Goal: Task Accomplishment & Management: Complete application form

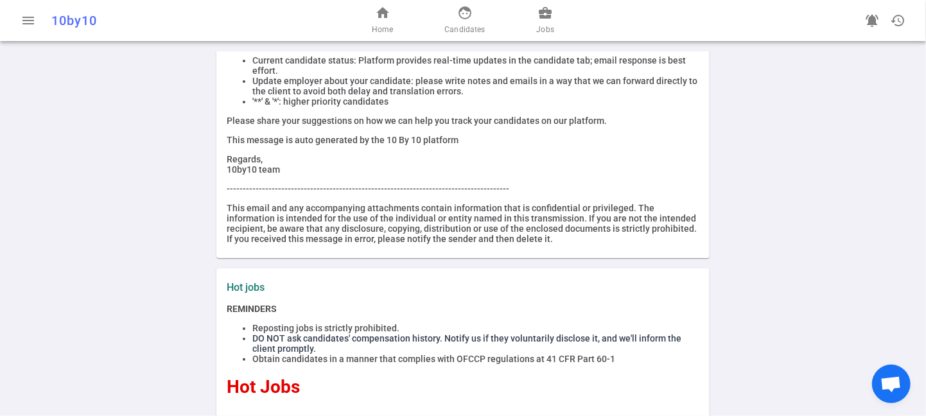
scroll to position [299, 0]
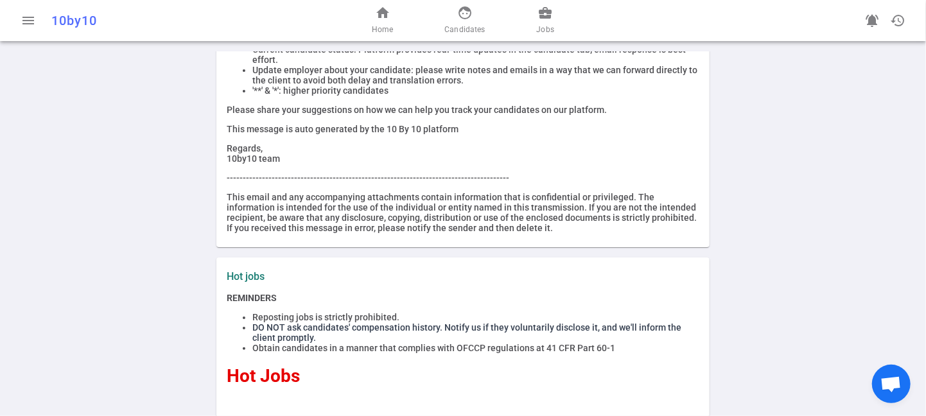
click at [554, 6] on div "home Home face Candidates business_center Jobs" at bounding box center [463, 20] width 298 height 41
click at [548, 13] on span "business_center" at bounding box center [544, 12] width 15 height 15
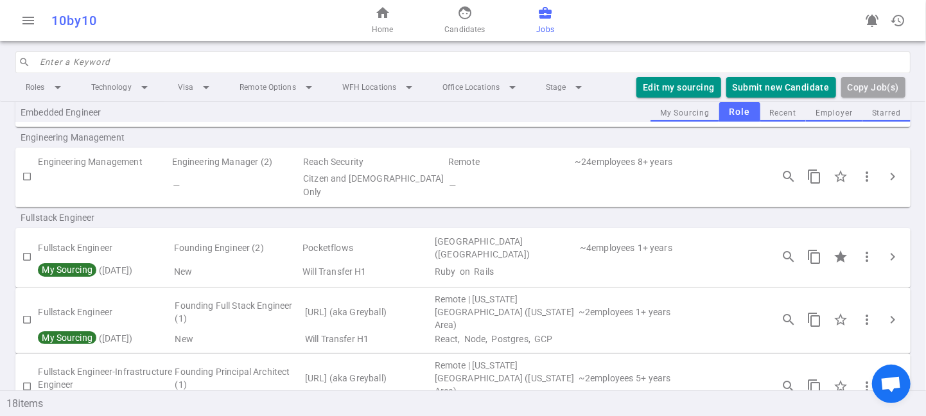
scroll to position [599, 0]
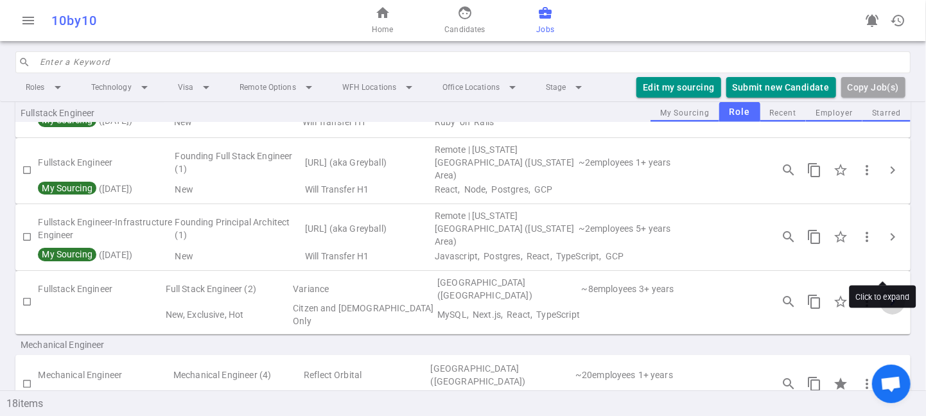
click at [885, 294] on span "chevron_right" at bounding box center [892, 301] width 15 height 15
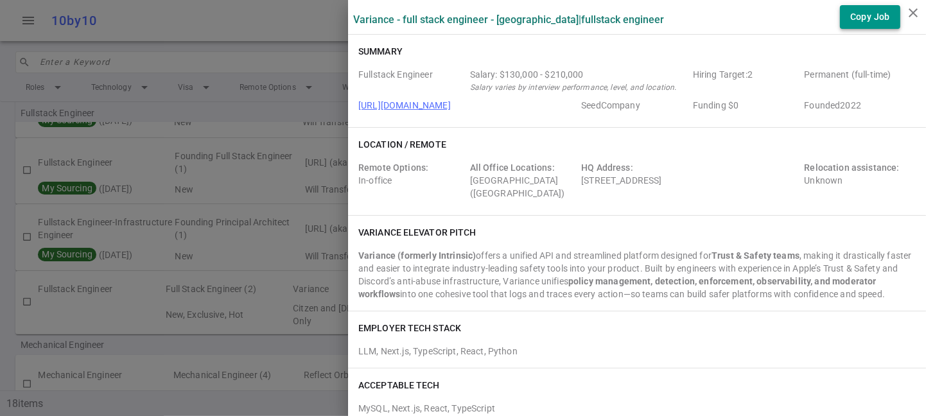
click at [858, 9] on button "Copy Job" at bounding box center [870, 17] width 60 height 24
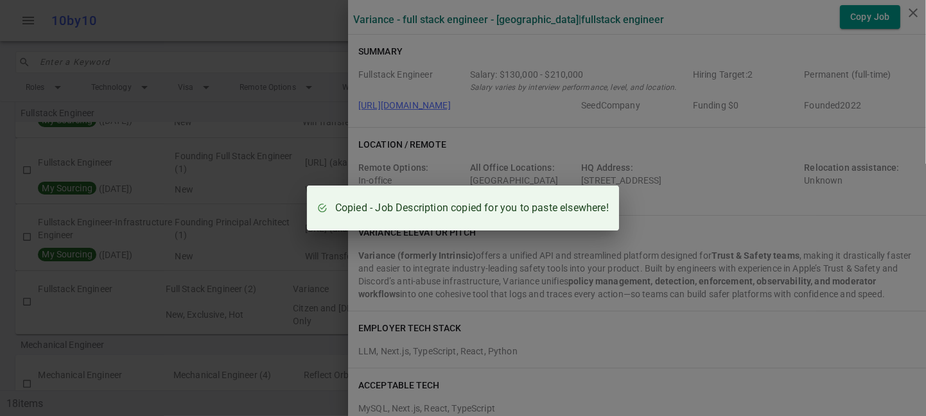
click at [919, 13] on div "Copied - Job Description copied for you to paste elsewhere!" at bounding box center [463, 208] width 926 height 416
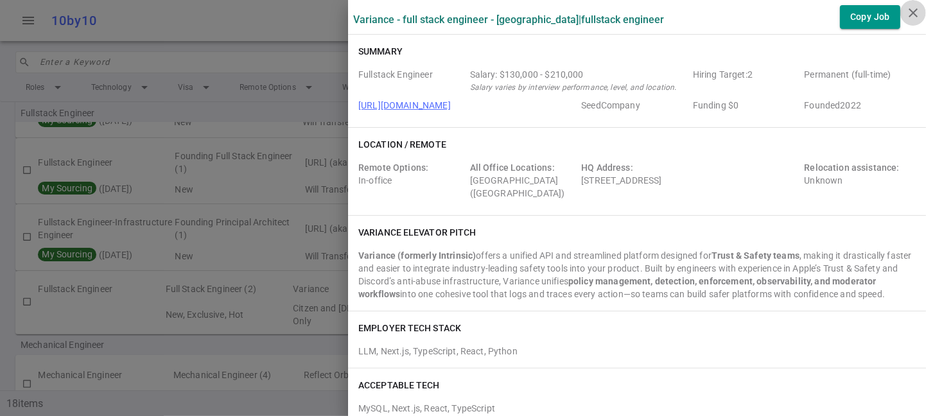
click at [912, 12] on icon "close" at bounding box center [912, 12] width 15 height 15
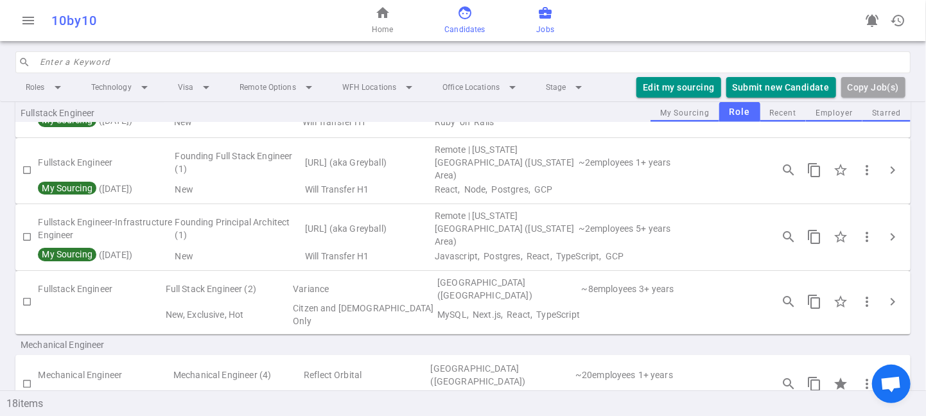
click at [465, 18] on span "face" at bounding box center [464, 12] width 15 height 15
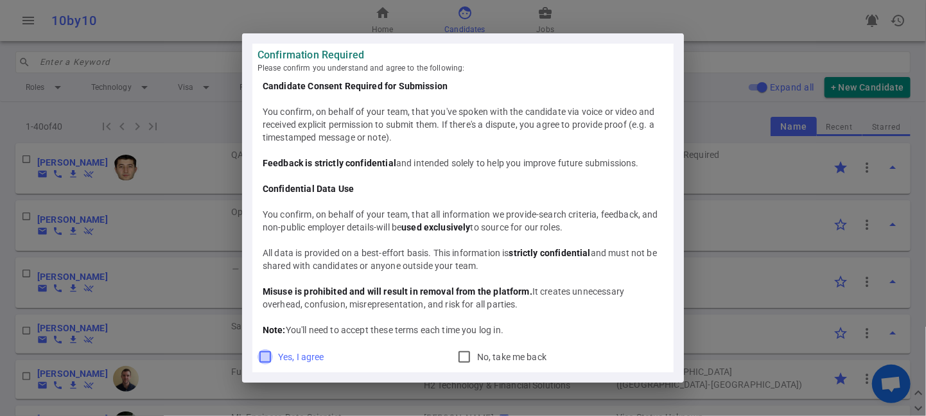
click at [263, 354] on input "Yes, I agree" at bounding box center [264, 356] width 15 height 15
checkbox input "true"
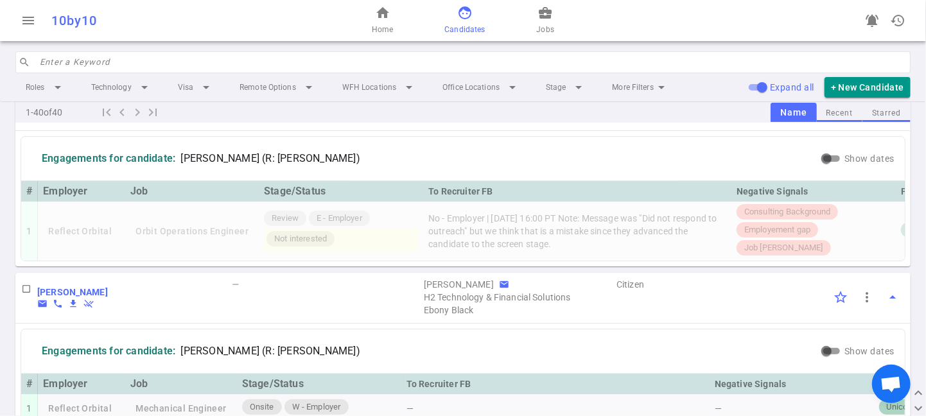
scroll to position [0, 0]
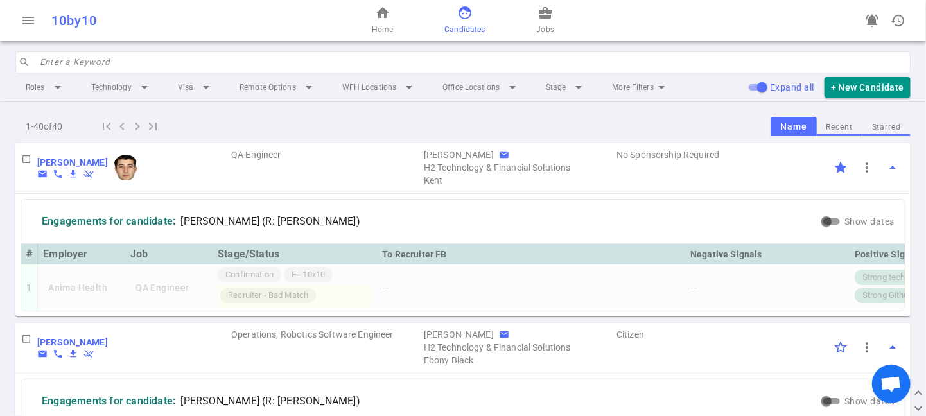
click at [118, 60] on input "search" at bounding box center [471, 62] width 863 height 21
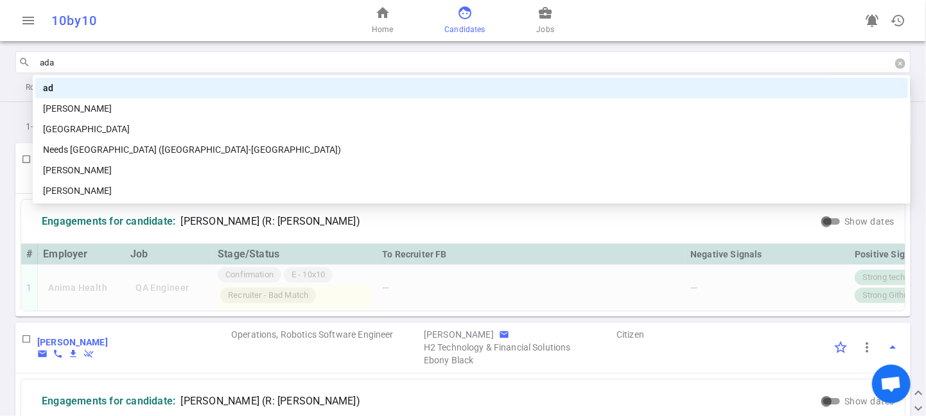
type input "[PERSON_NAME]"
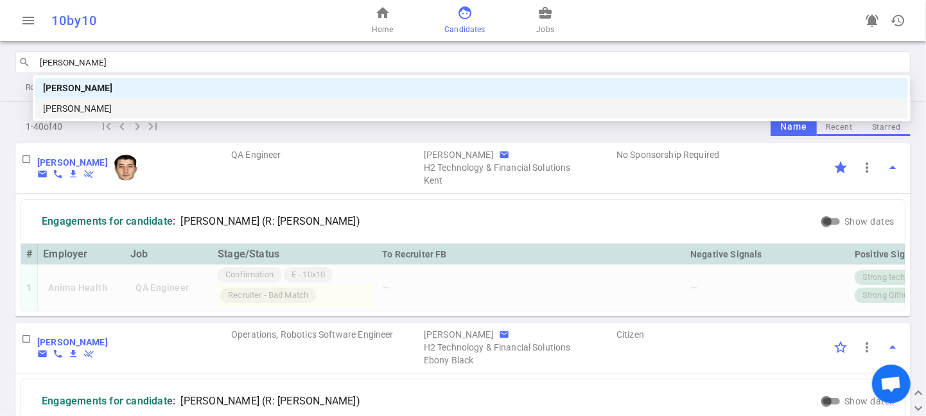
click at [87, 108] on div "[PERSON_NAME]" at bounding box center [471, 108] width 857 height 14
